Goal: Transaction & Acquisition: Subscribe to service/newsletter

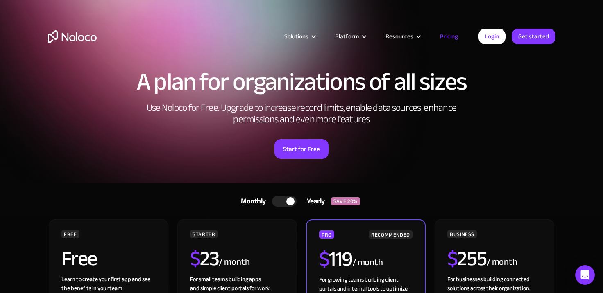
click at [593, 10] on div "Solutions Use Cases Business Types Project Management Keep track of customers, …" at bounding box center [301, 38] width 603 height 77
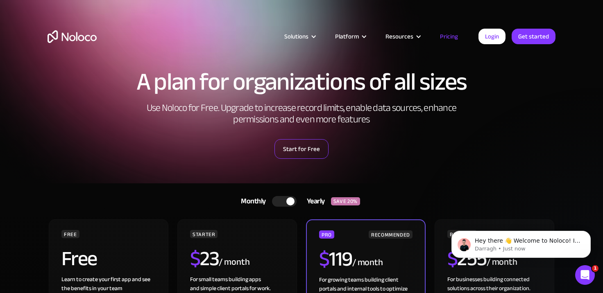
click at [307, 147] on link "Start for Free" at bounding box center [301, 149] width 54 height 20
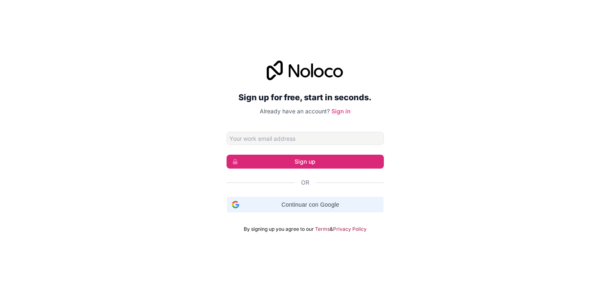
click at [311, 206] on span "Continuar con Google" at bounding box center [310, 205] width 136 height 9
